Goal: Navigation & Orientation: Find specific page/section

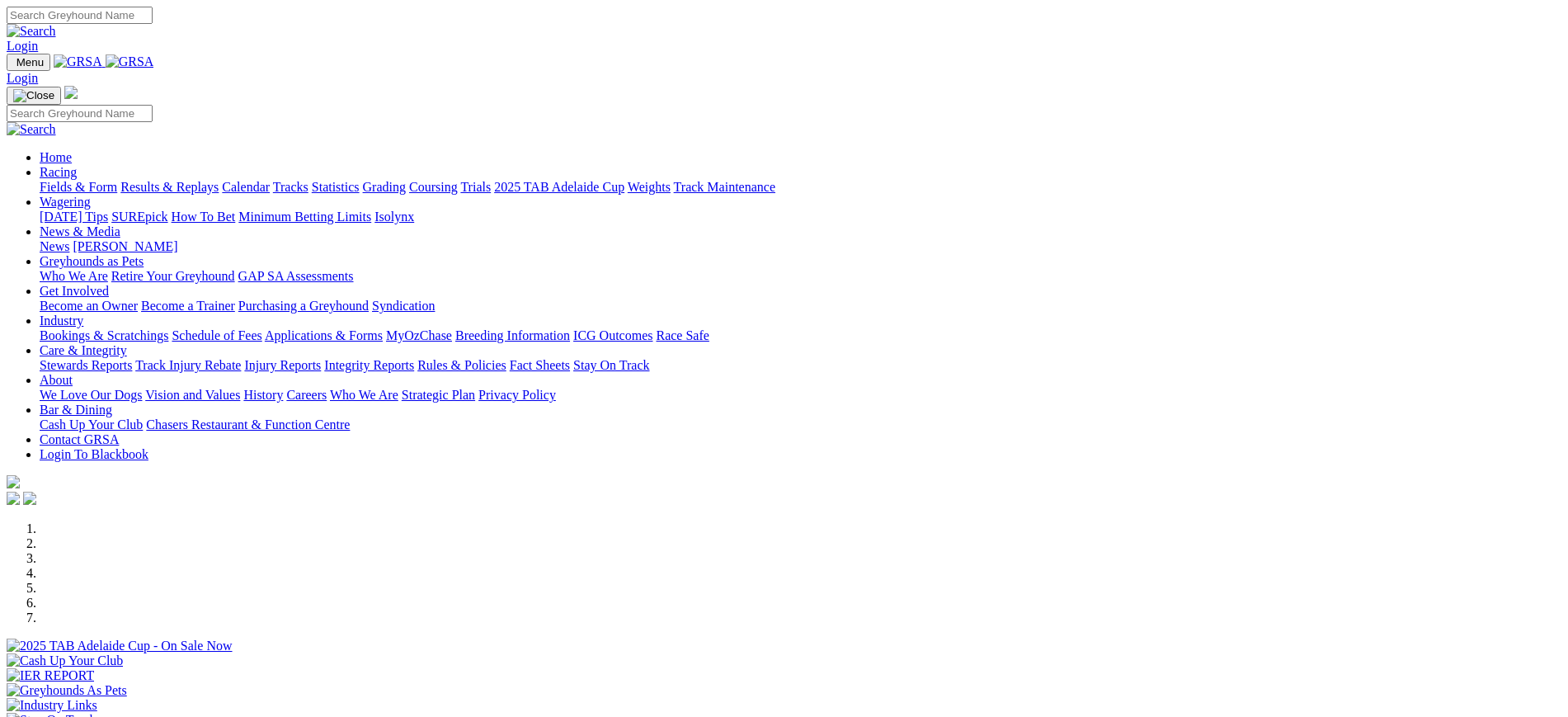
click at [653, 329] on link "ICG Outcomes" at bounding box center [613, 335] width 79 height 14
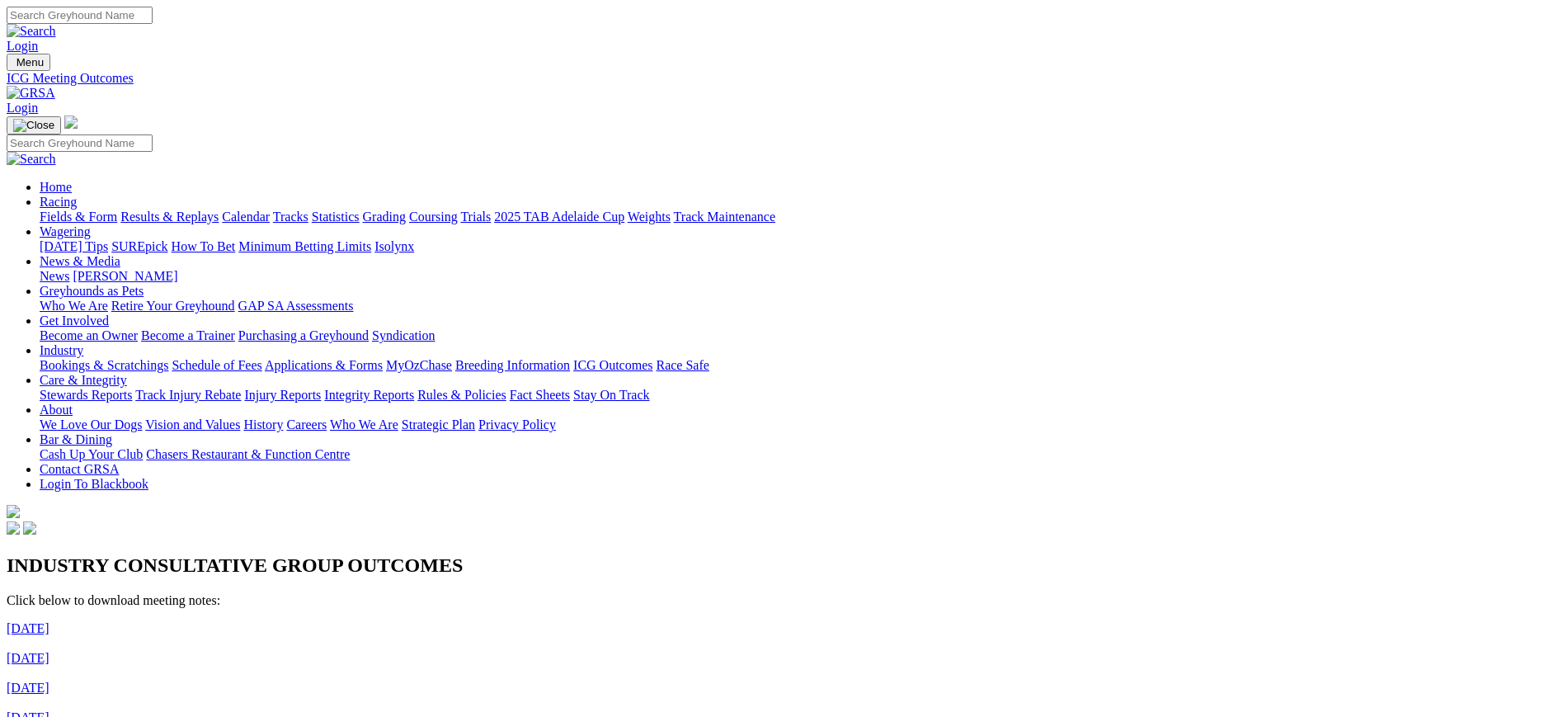
click at [70, 269] on link "News" at bounding box center [55, 275] width 30 height 14
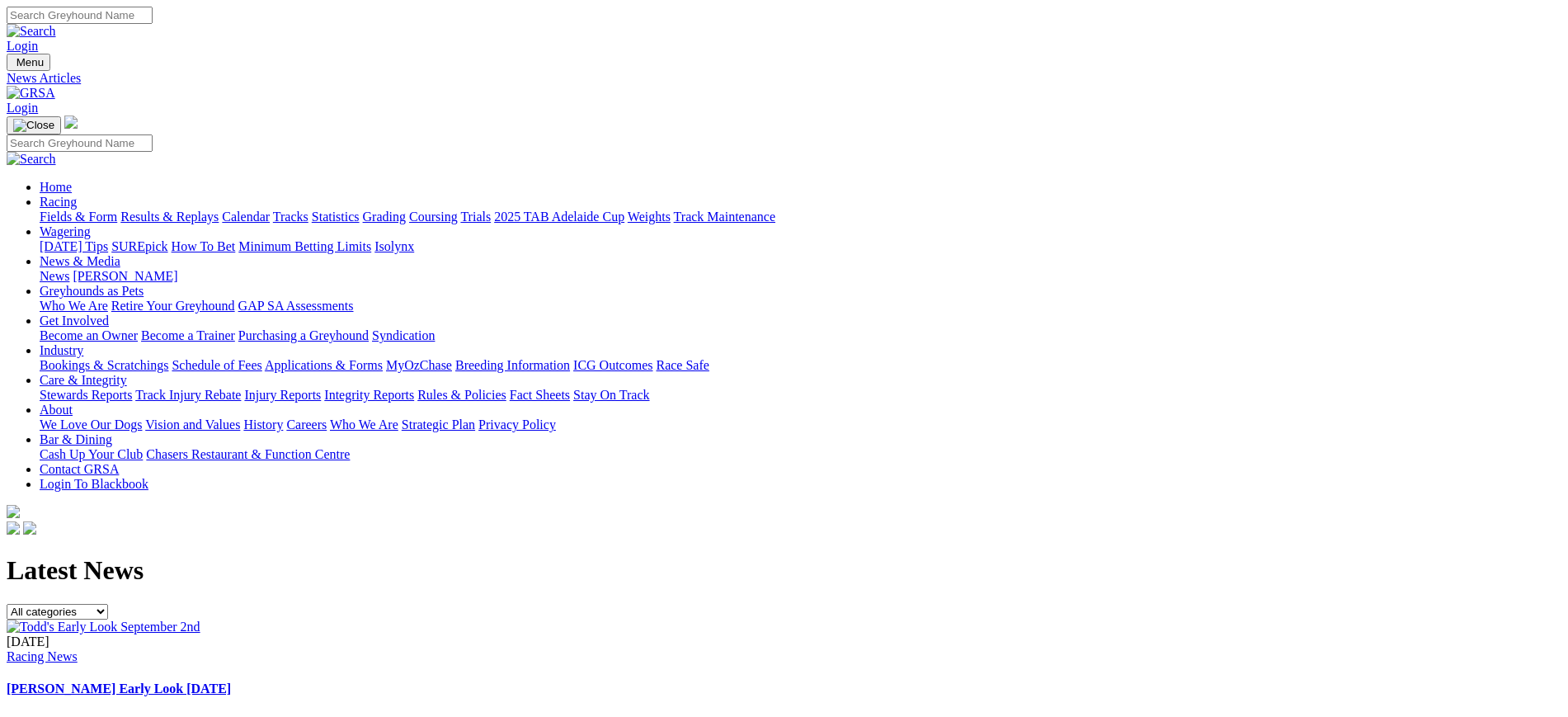
click at [108, 239] on link "[DATE] Tips" at bounding box center [73, 246] width 69 height 14
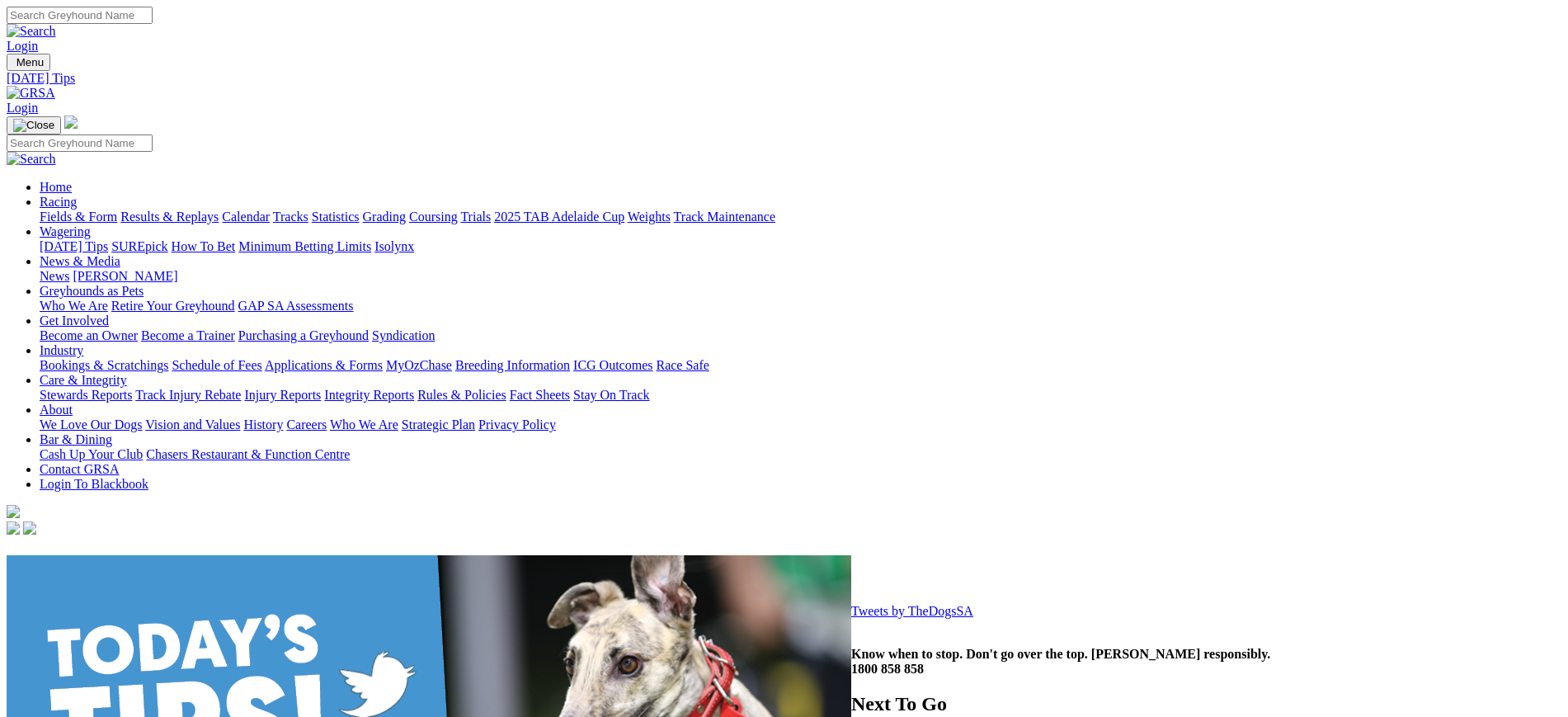
click at [491, 209] on link "Trials" at bounding box center [476, 216] width 30 height 14
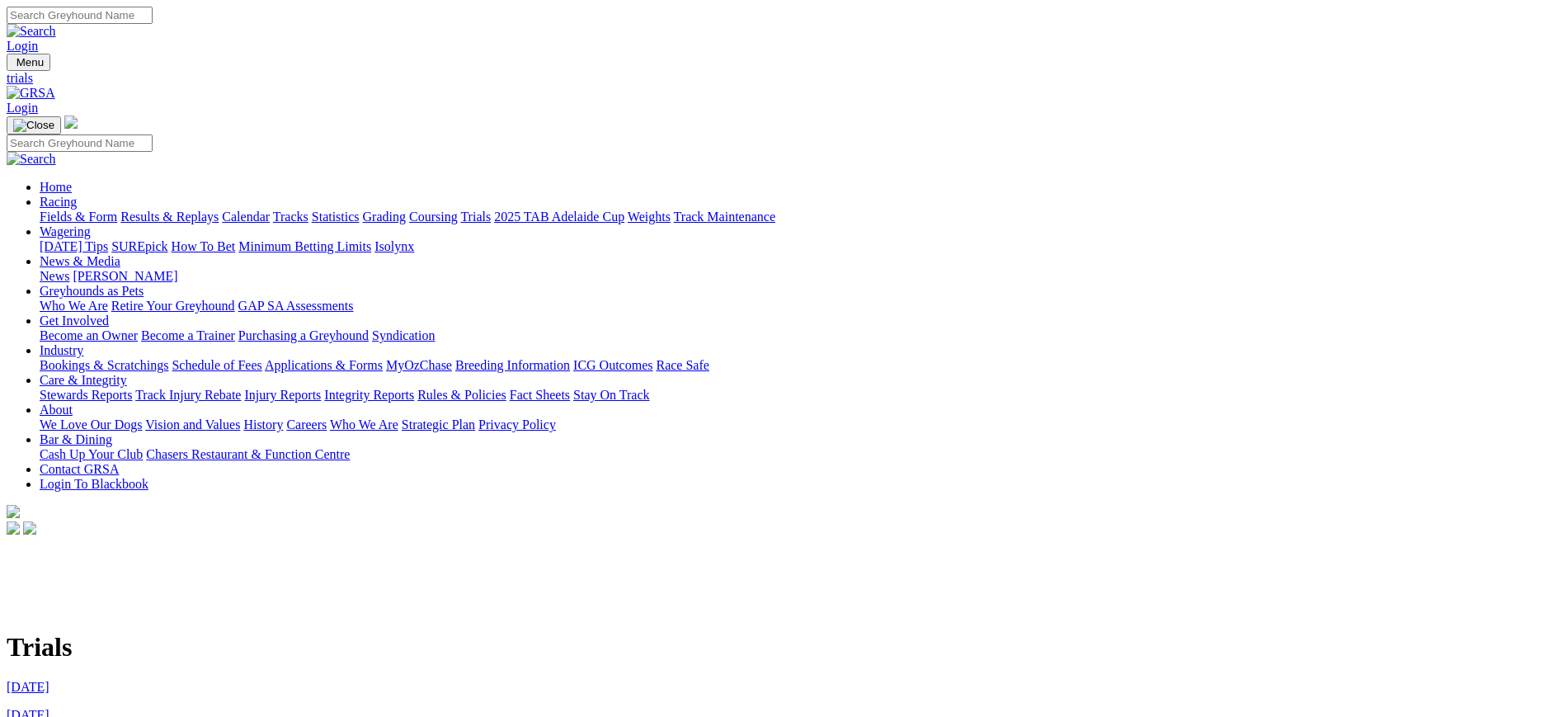
drag, startPoint x: 1557, startPoint y: 186, endPoint x: 1582, endPoint y: 466, distance: 281.1
click at [671, 209] on link "Weights" at bounding box center [649, 216] width 43 height 14
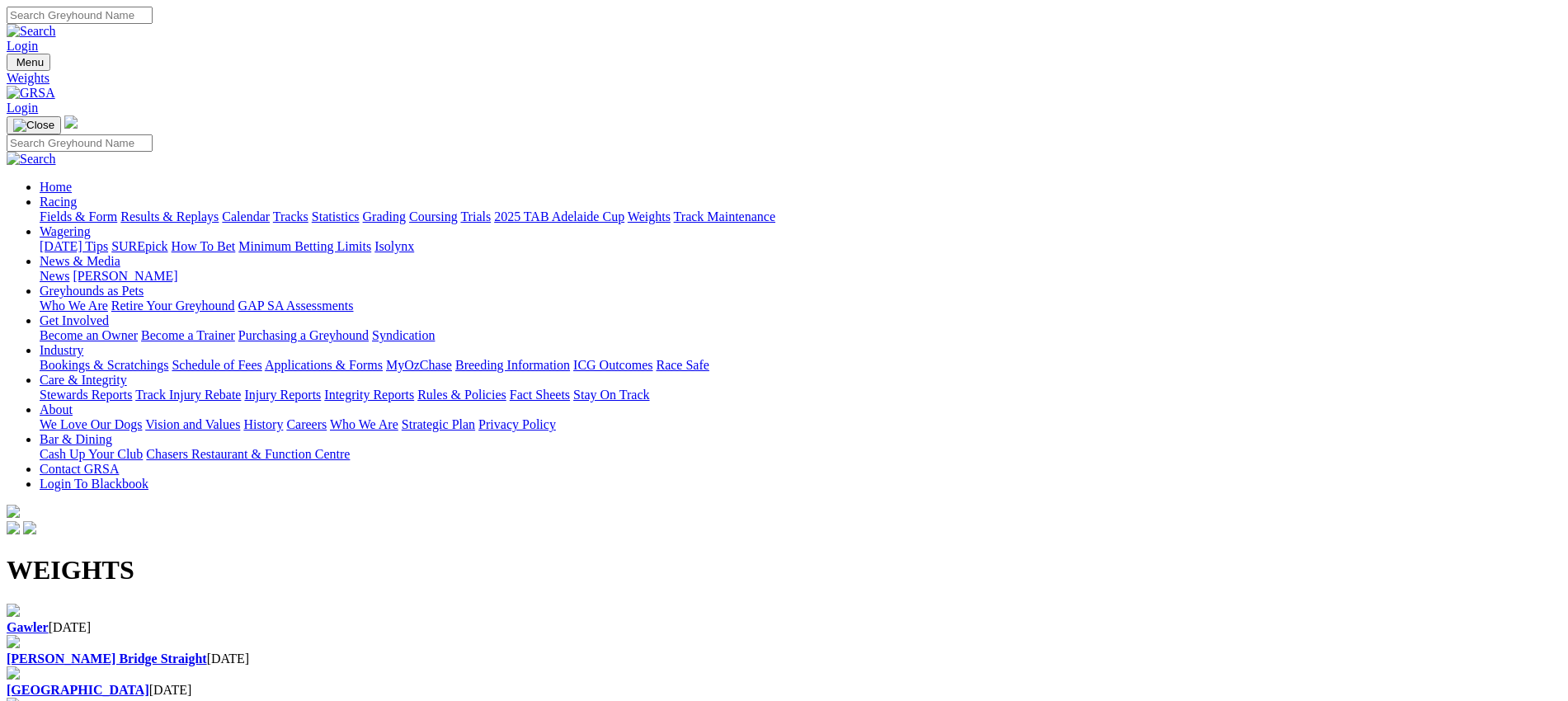
click at [267, 604] on div "Gawler 03 Sep 2025" at bounding box center [784, 619] width 1555 height 31
click at [56, 86] on img at bounding box center [31, 93] width 49 height 15
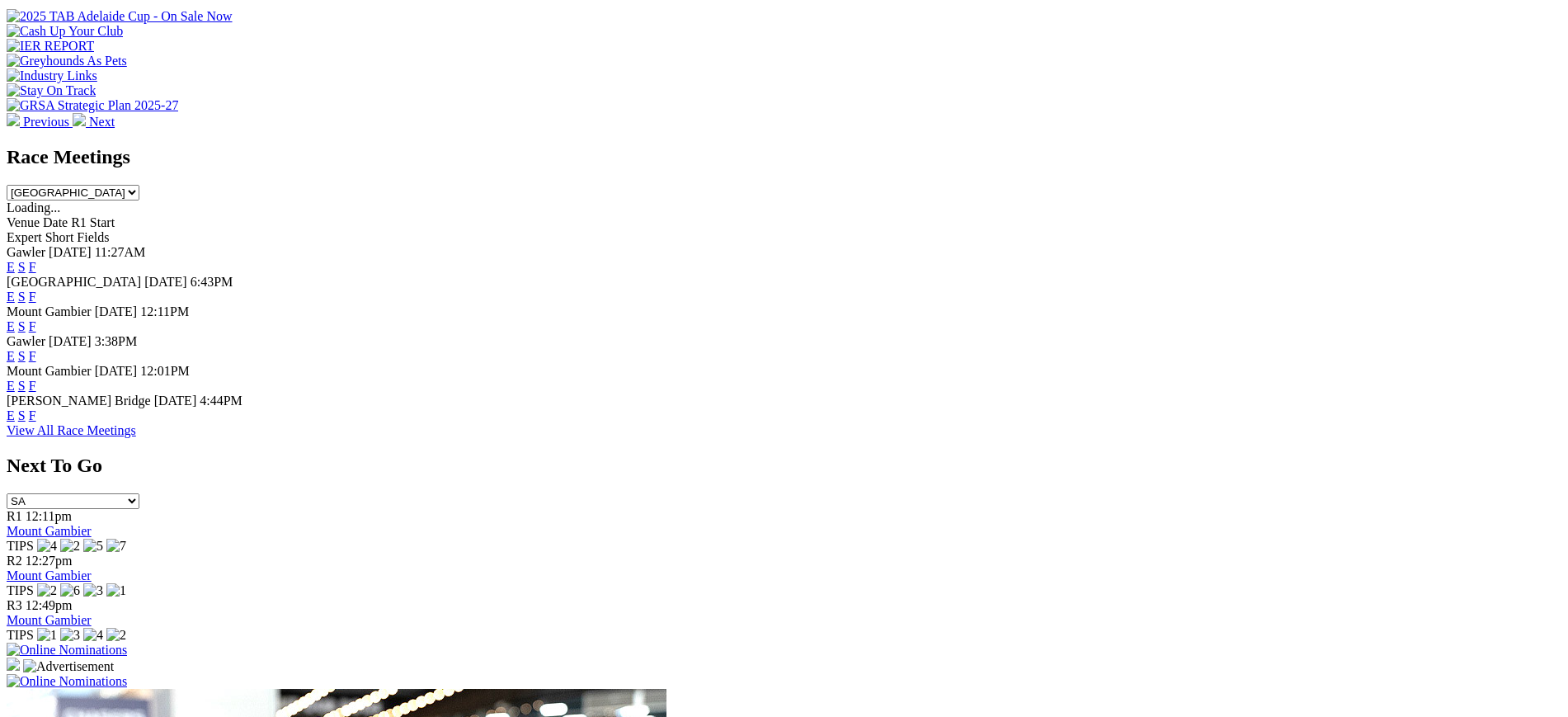
scroll to position [604, 0]
